Goal: Task Accomplishment & Management: Manage account settings

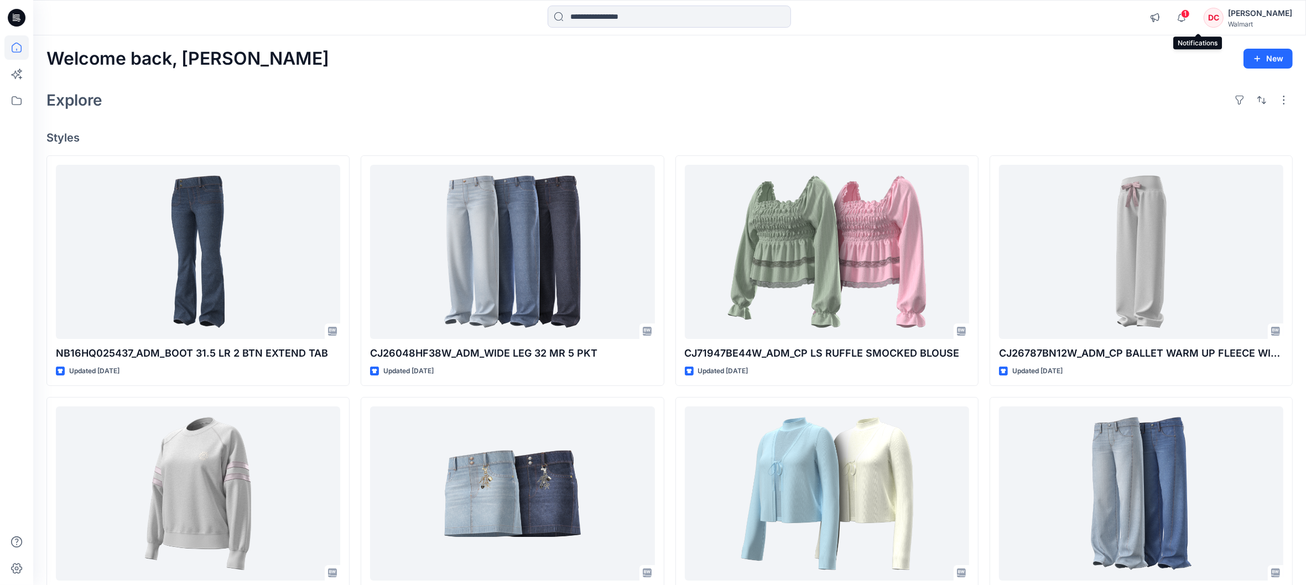
click at [1190, 15] on span "1" at bounding box center [1185, 13] width 9 height 9
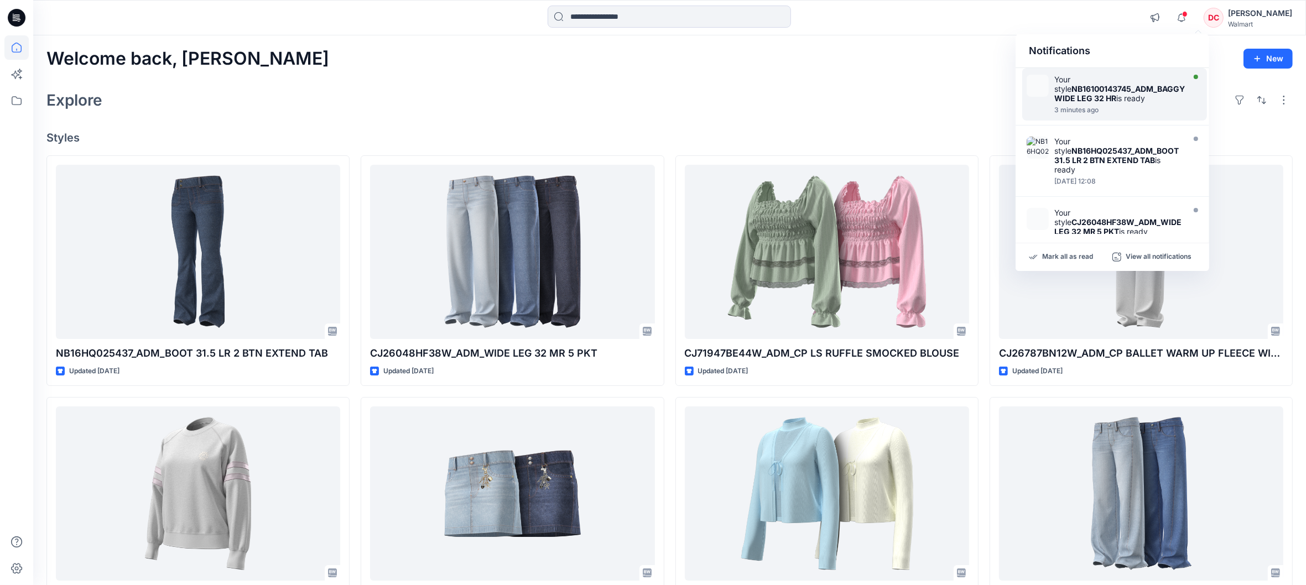
click at [1083, 90] on strong "NB16100143745_ADM_BAGGY WIDE LEG 32 HR" at bounding box center [1119, 93] width 131 height 19
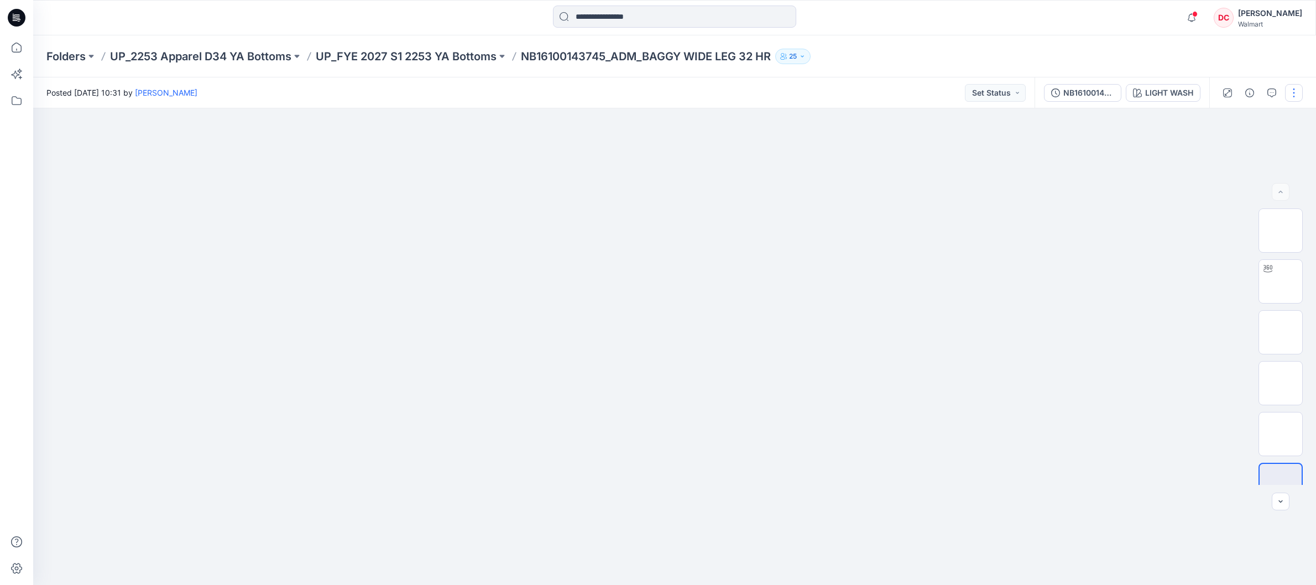
click at [1297, 94] on button "button" at bounding box center [1294, 93] width 18 height 18
drag, startPoint x: 1228, startPoint y: 147, endPoint x: 1196, endPoint y: 154, distance: 33.3
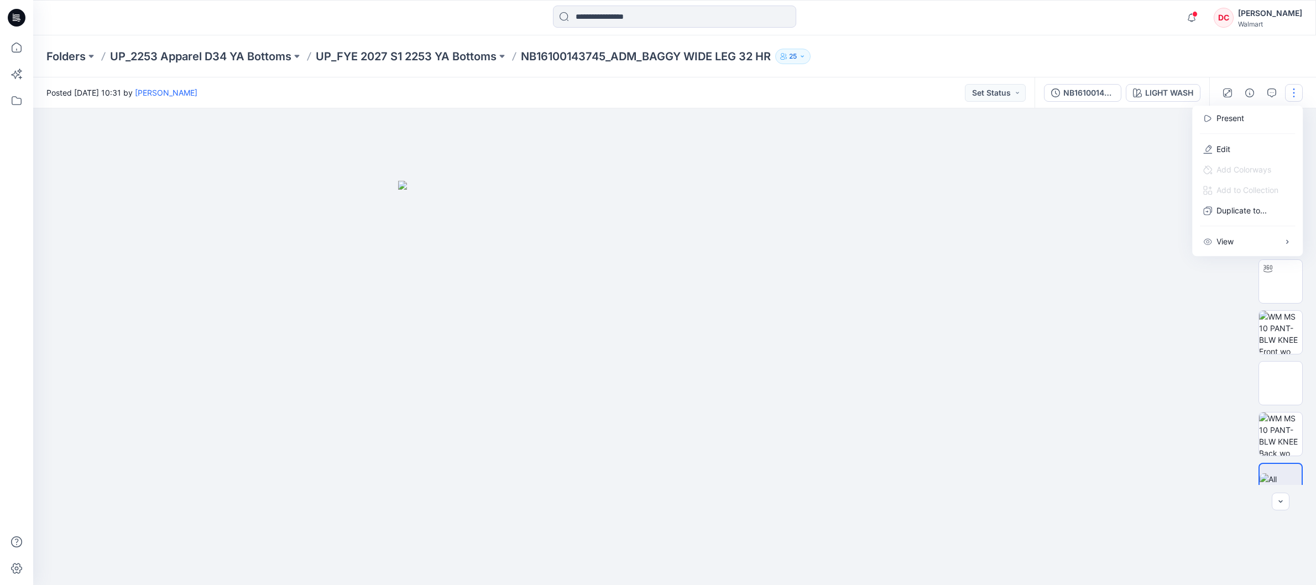
click at [1228, 147] on p "Edit" at bounding box center [1224, 149] width 14 height 12
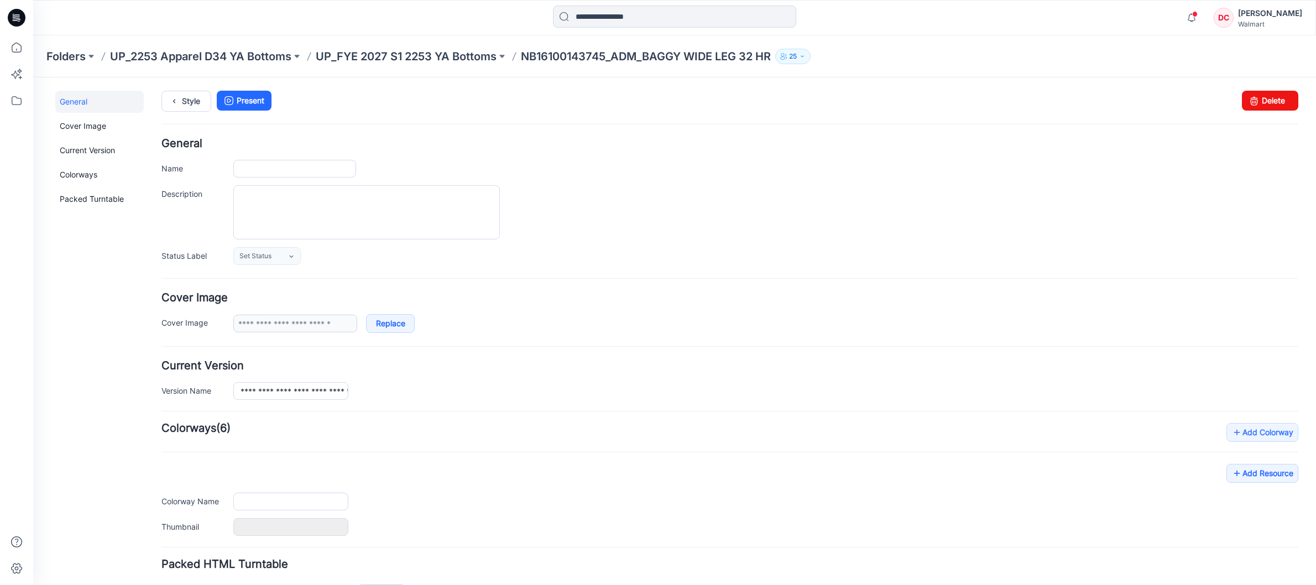
type input "**********"
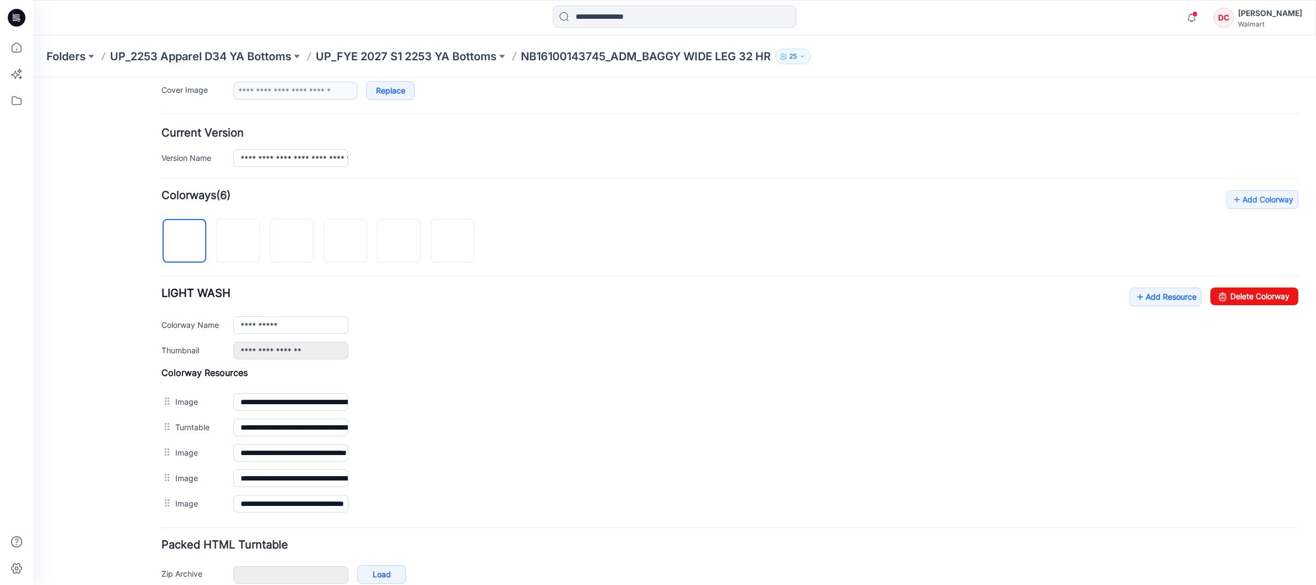
scroll to position [256, 0]
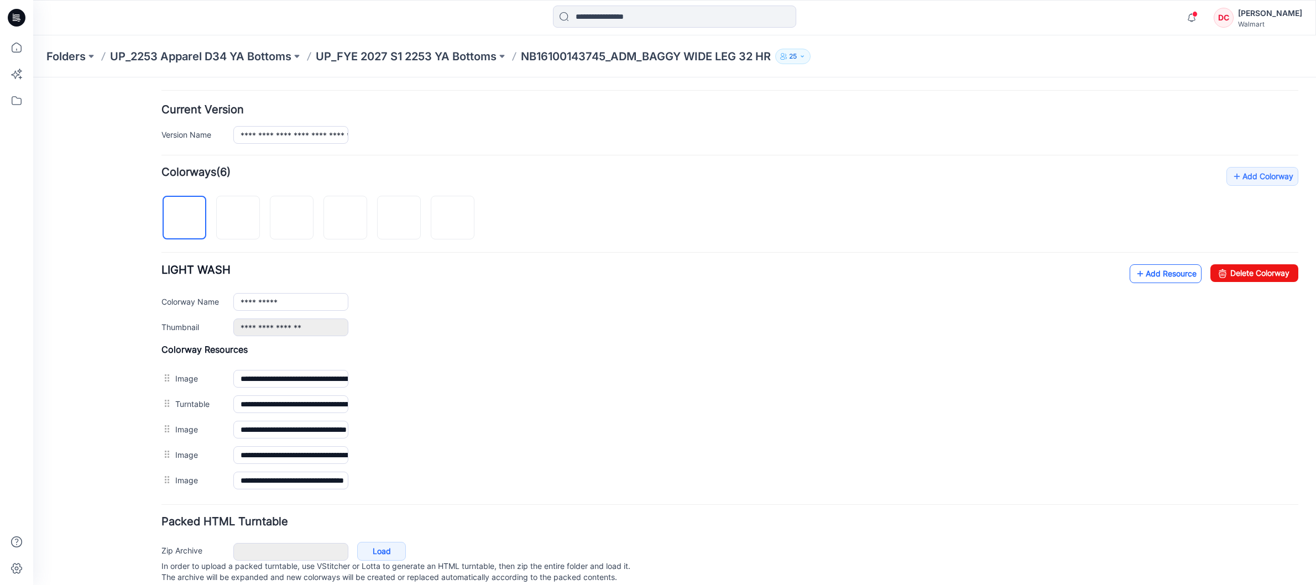
click at [1135, 280] on icon at bounding box center [1140, 274] width 11 height 18
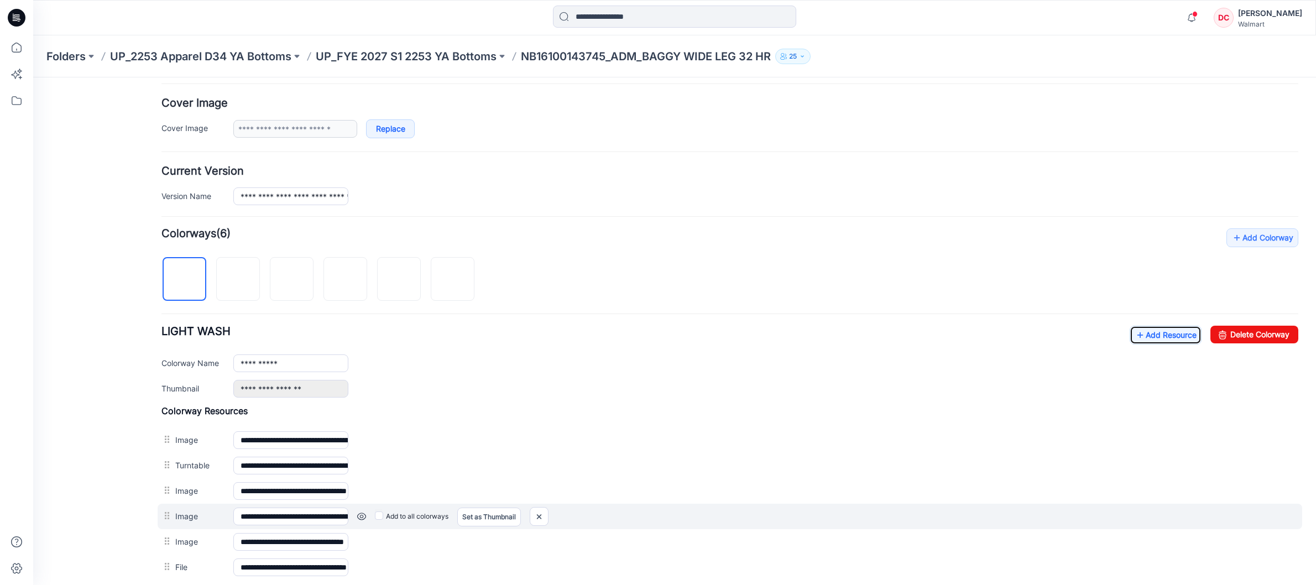
scroll to position [0, 0]
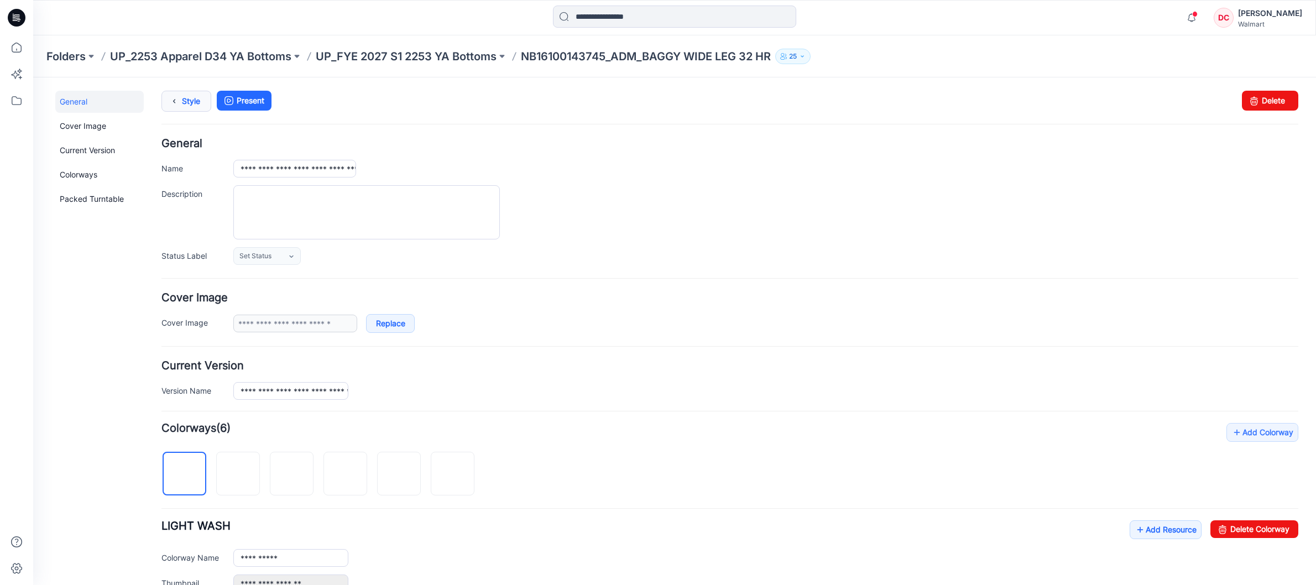
click at [178, 104] on icon at bounding box center [173, 101] width 15 height 20
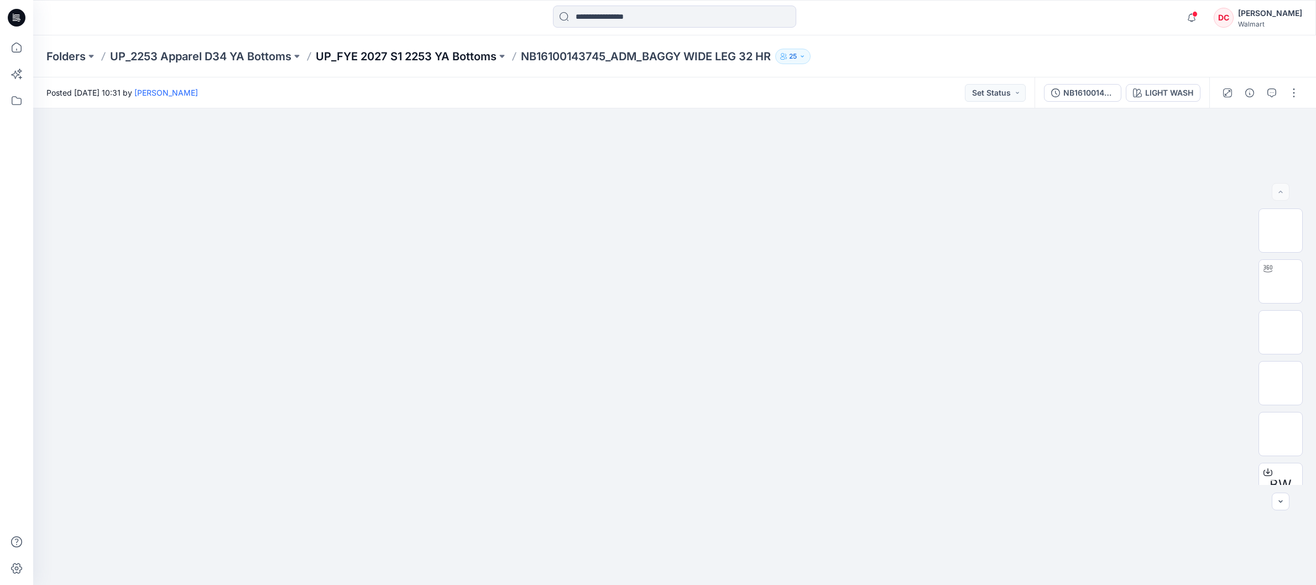
click at [430, 58] on p "UP_FYE 2027 S1 2253 YA Bottoms" at bounding box center [406, 56] width 181 height 15
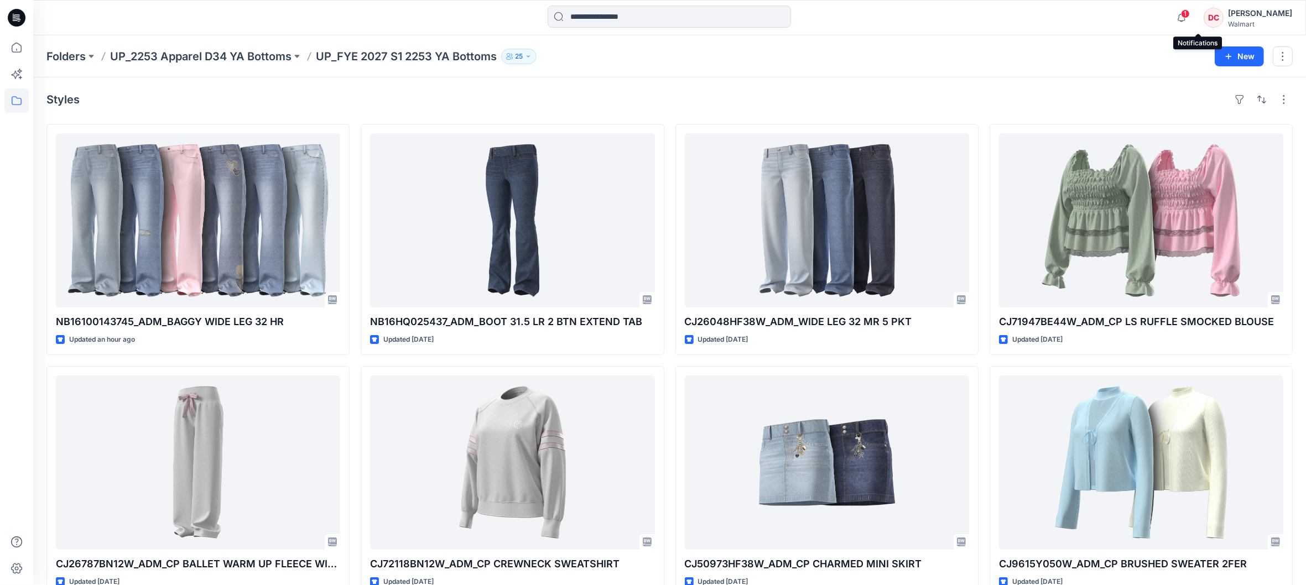
click at [1190, 13] on span "1" at bounding box center [1185, 13] width 9 height 9
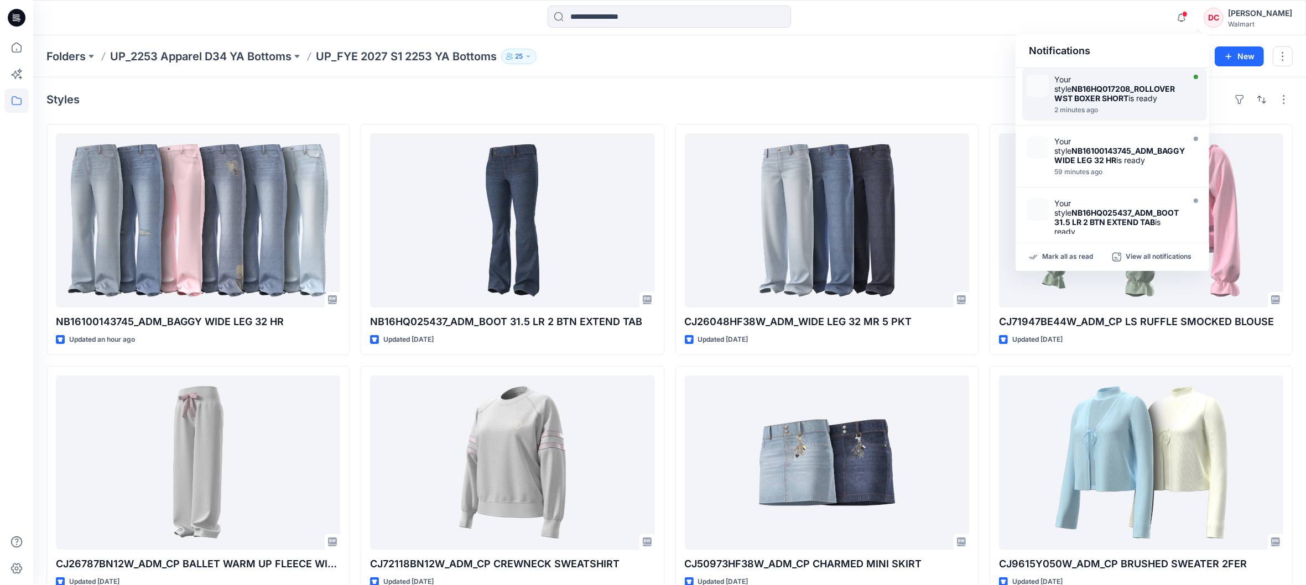
click at [1114, 94] on div "Your style NB16HQ017208_ROLLOVER WST BOXER SHORT is ready" at bounding box center [1117, 89] width 127 height 28
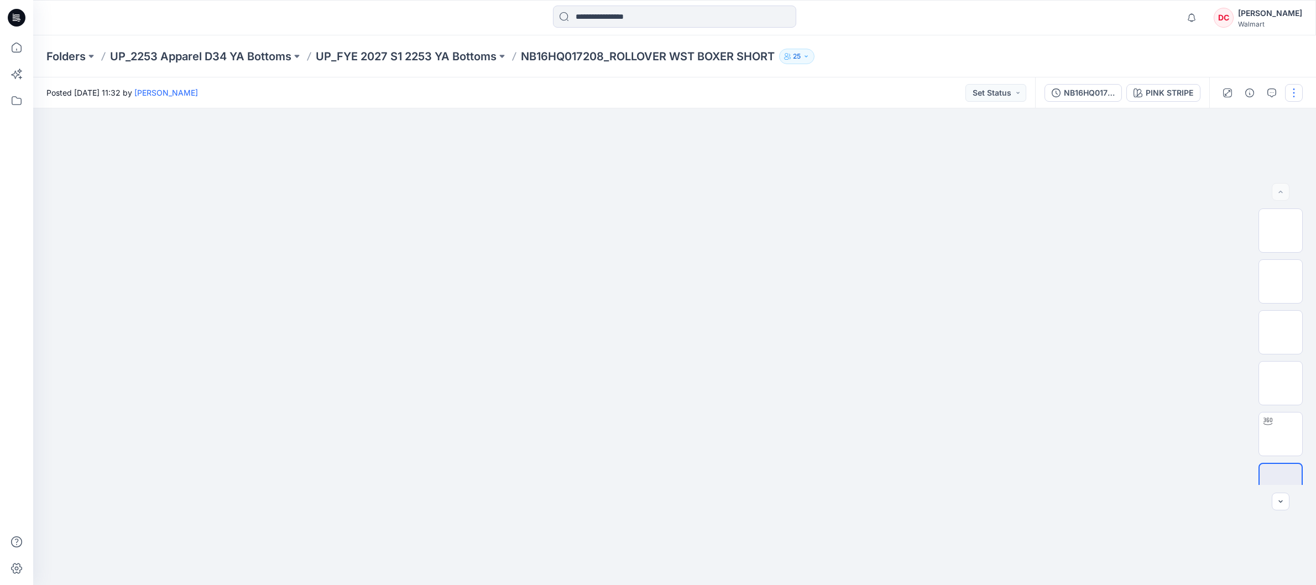
click at [1295, 93] on button "button" at bounding box center [1294, 93] width 18 height 18
drag, startPoint x: 1231, startPoint y: 148, endPoint x: 1057, endPoint y: 168, distance: 174.9
click at [1230, 148] on button "Edit" at bounding box center [1248, 149] width 102 height 20
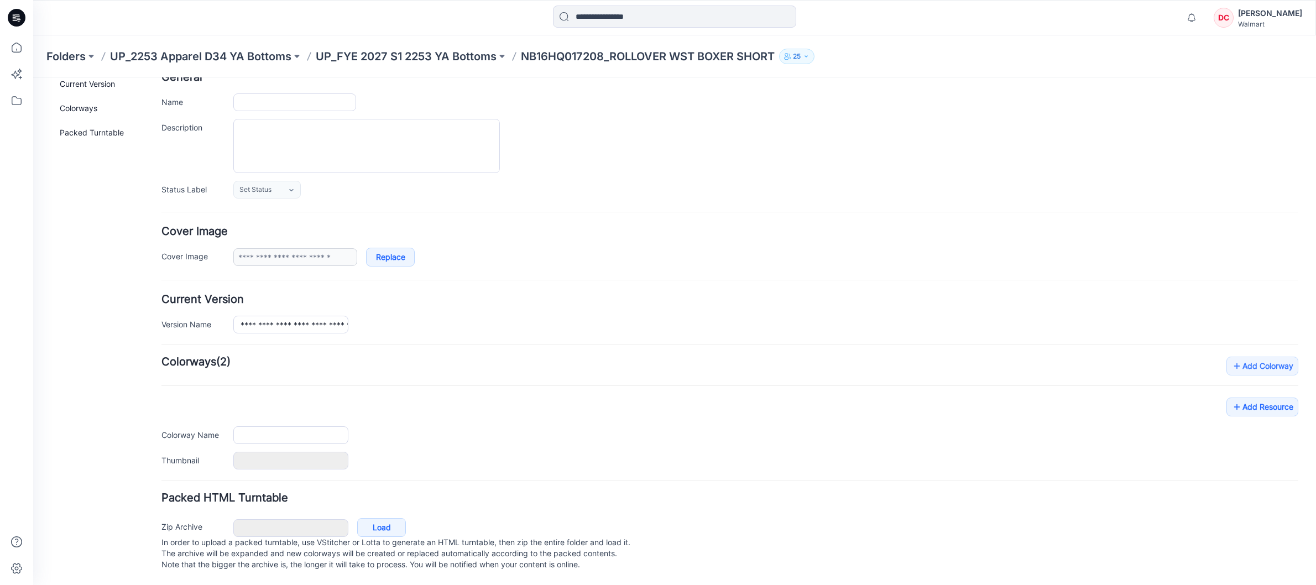
scroll to position [80, 0]
type input "**********"
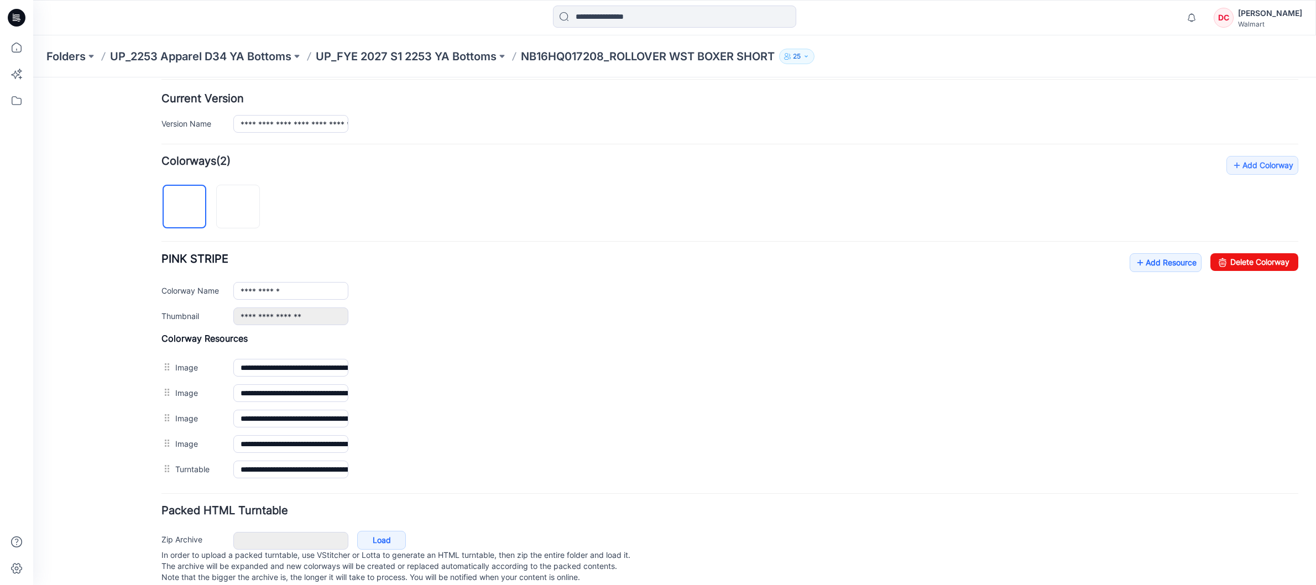
scroll to position [296, 0]
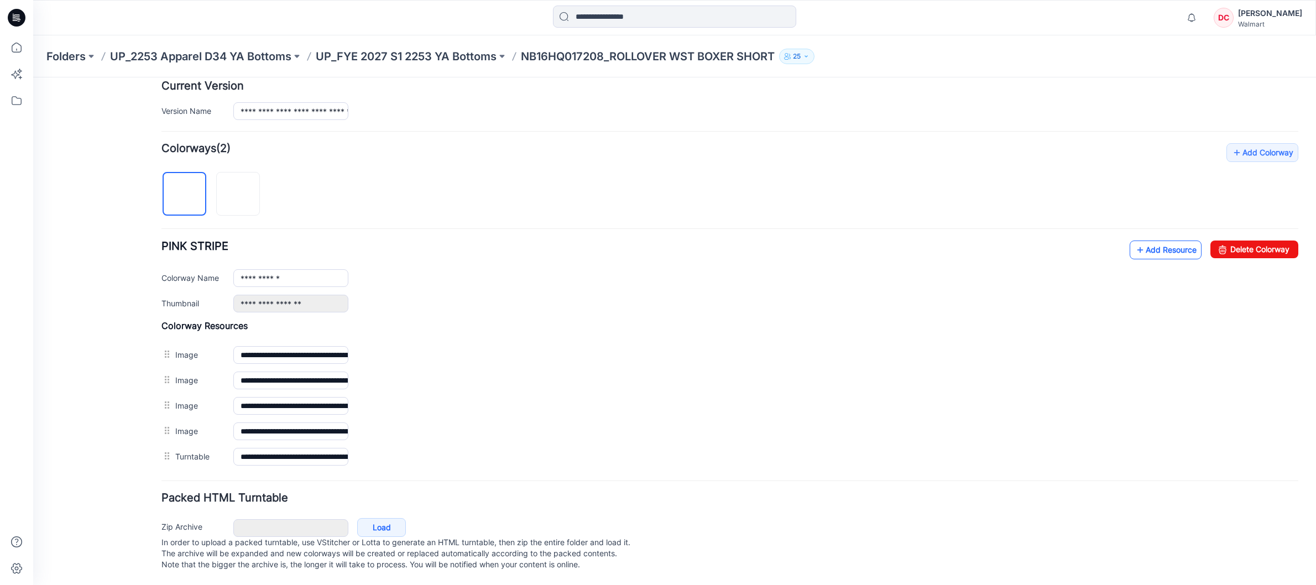
click at [1135, 241] on link "Add Resource" at bounding box center [1166, 250] width 72 height 19
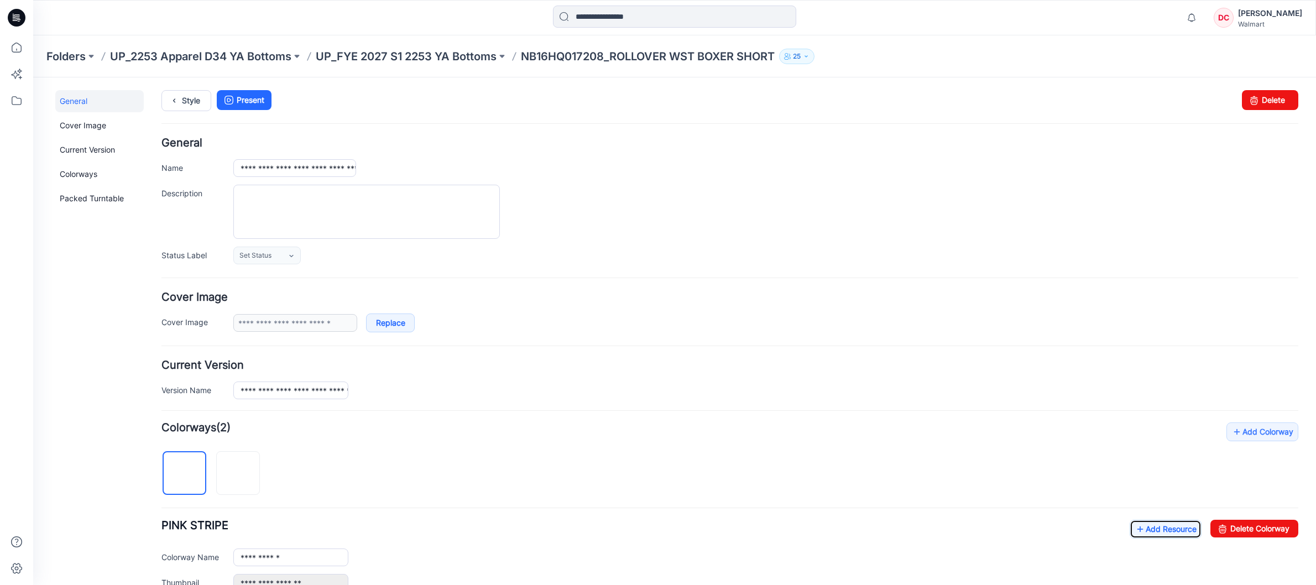
scroll to position [0, 0]
click at [171, 105] on icon at bounding box center [173, 101] width 15 height 20
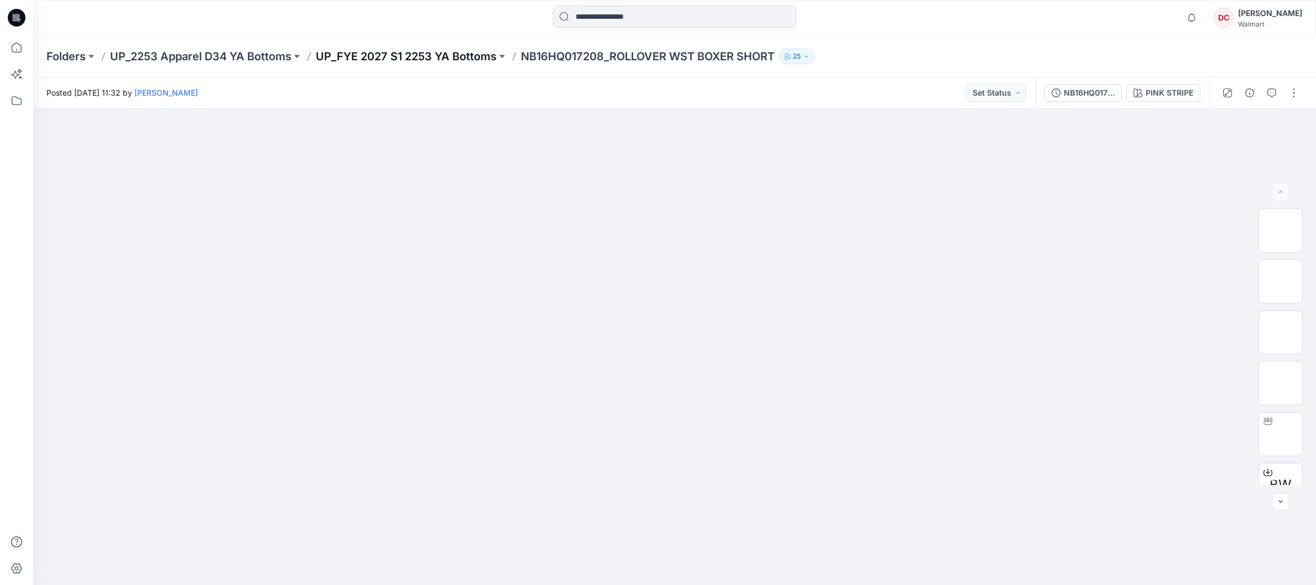
click at [360, 55] on p "UP_FYE 2027 S1 2253 YA Bottoms" at bounding box center [406, 56] width 181 height 15
